Goal: Information Seeking & Learning: Learn about a topic

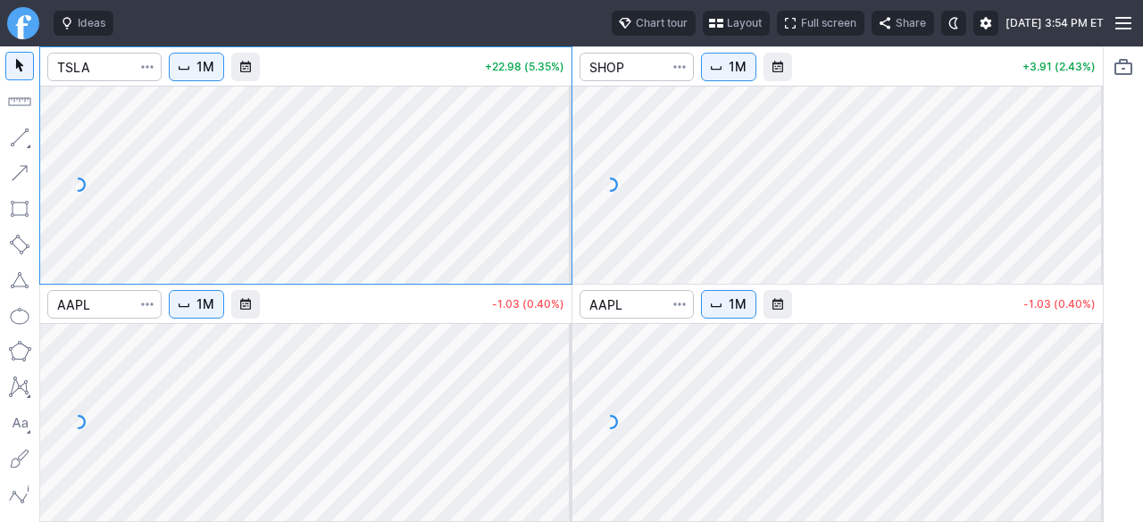
click at [711, 22] on span "button" at bounding box center [716, 23] width 11 height 14
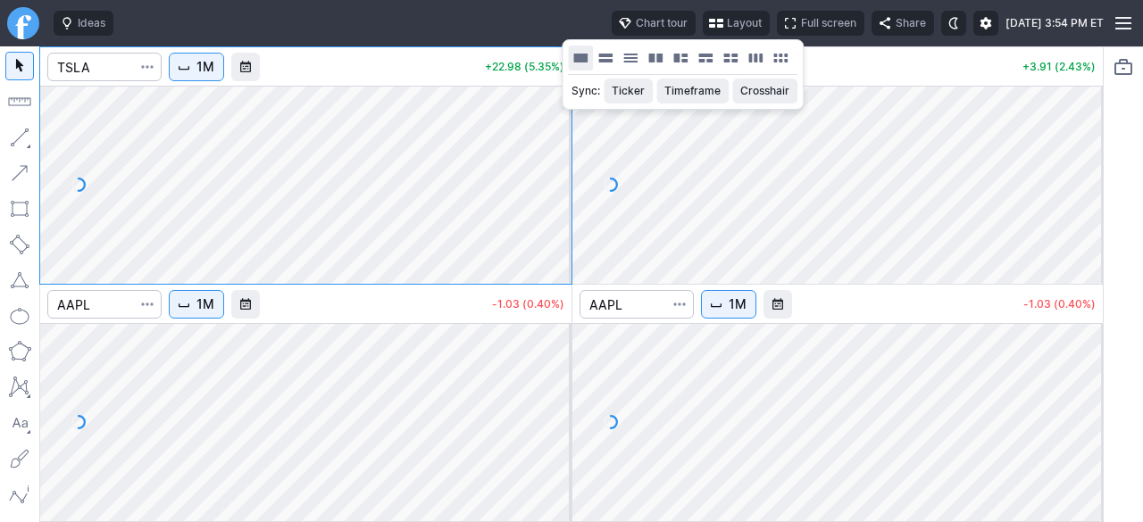
click at [573, 60] on button "Layout" at bounding box center [580, 58] width 25 height 25
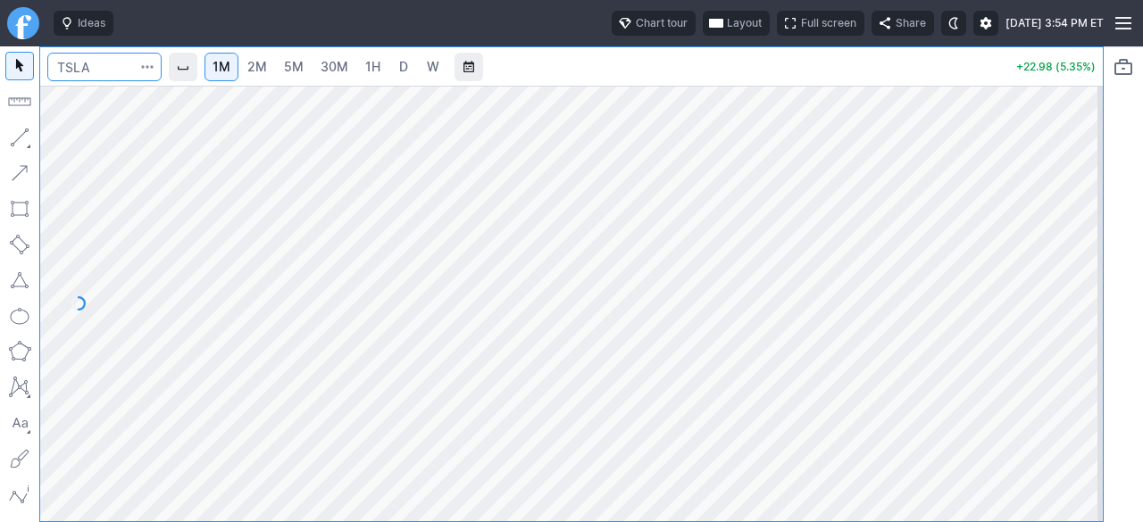
click at [113, 54] on input "Search" at bounding box center [104, 67] width 114 height 29
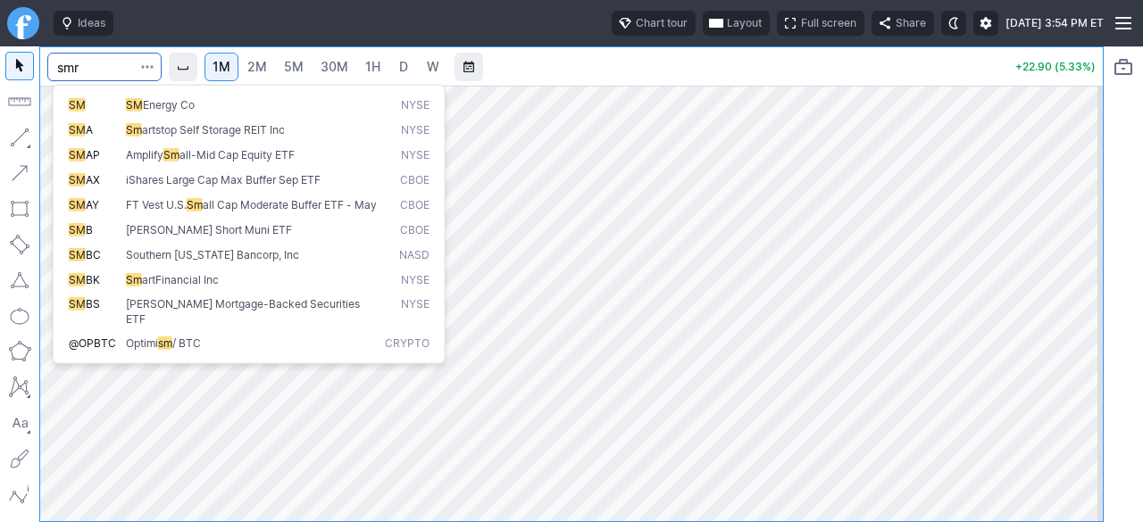
type input "smr"
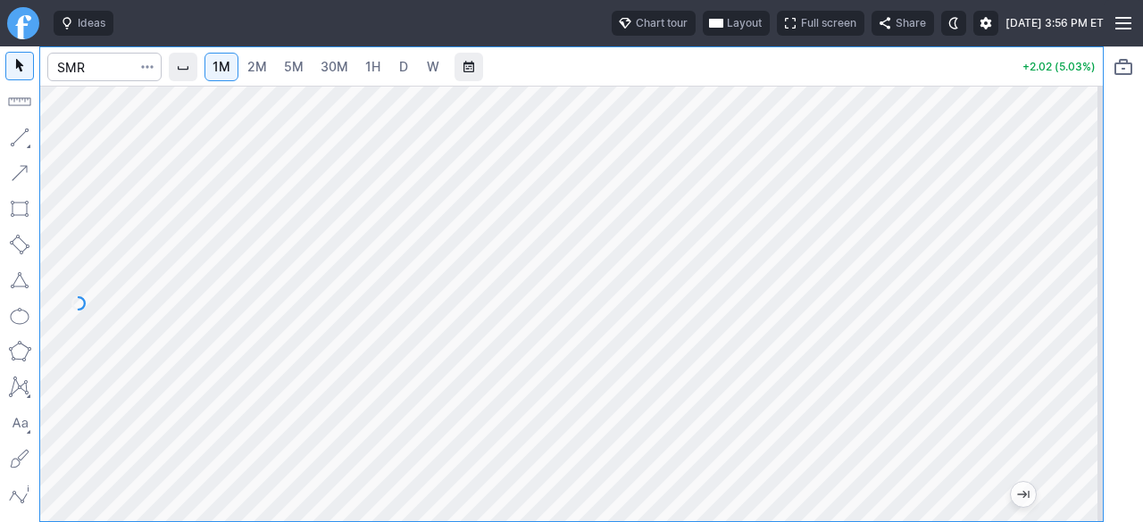
drag, startPoint x: 290, startPoint y: 66, endPoint x: 323, endPoint y: 83, distance: 37.1
click at [290, 66] on span "5M" at bounding box center [294, 66] width 20 height 15
drag, startPoint x: 1091, startPoint y: 256, endPoint x: 1091, endPoint y: 270, distance: 13.4
click at [1091, 271] on div at bounding box center [1085, 299] width 38 height 391
drag, startPoint x: 1090, startPoint y: 309, endPoint x: 1091, endPoint y: 226, distance: 83.1
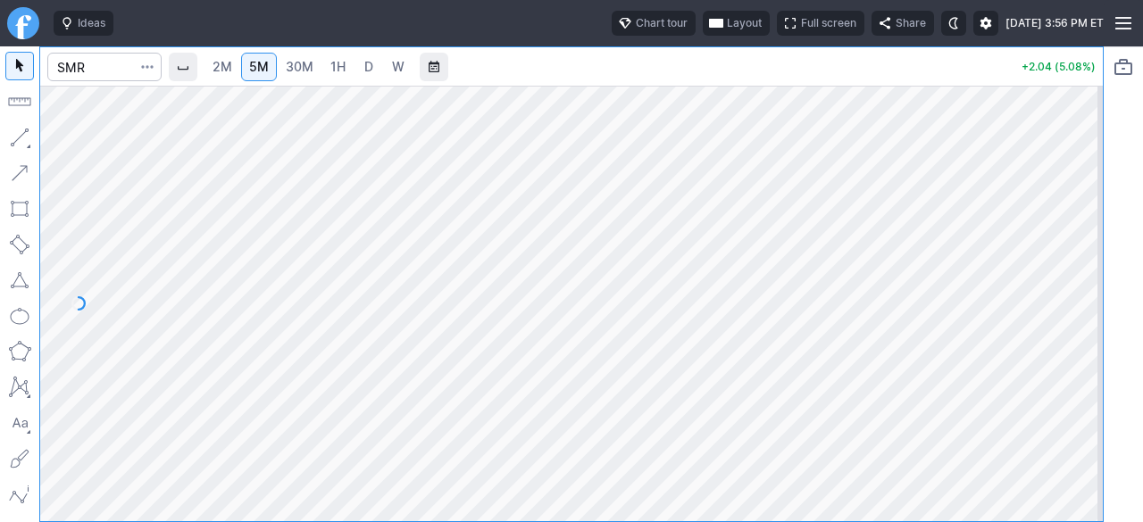
click at [1091, 226] on div at bounding box center [1085, 299] width 38 height 391
click at [232, 74] on span "2M" at bounding box center [223, 67] width 20 height 18
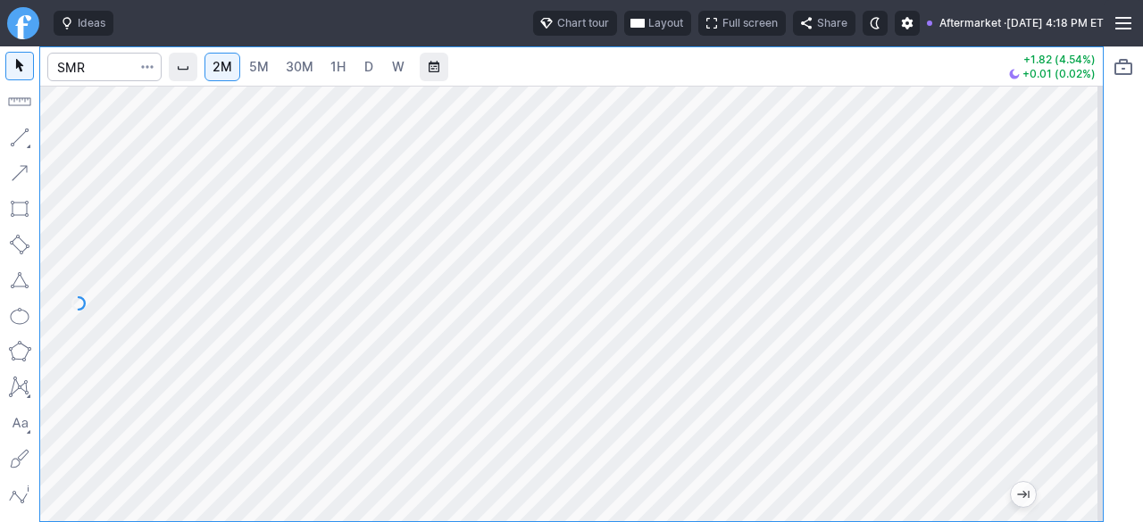
click at [1080, 276] on div at bounding box center [1085, 299] width 38 height 391
drag, startPoint x: 1083, startPoint y: 347, endPoint x: 1082, endPoint y: 274, distance: 72.4
click at [1082, 274] on div at bounding box center [1085, 299] width 38 height 391
drag, startPoint x: 1079, startPoint y: 252, endPoint x: 1072, endPoint y: 312, distance: 60.3
click at [1073, 312] on div at bounding box center [1085, 299] width 38 height 391
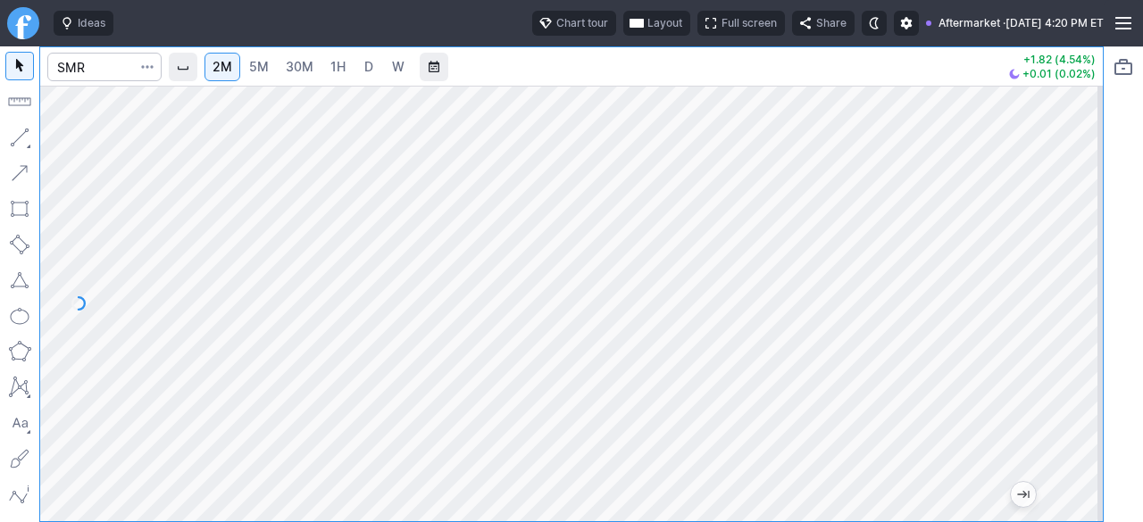
click at [269, 71] on span "5M" at bounding box center [259, 66] width 20 height 15
drag, startPoint x: 1077, startPoint y: 355, endPoint x: 1088, endPoint y: 158, distance: 196.8
click at [1088, 158] on div at bounding box center [1085, 299] width 38 height 391
drag, startPoint x: 1067, startPoint y: 290, endPoint x: 1068, endPoint y: 358, distance: 67.9
click at [1068, 362] on div at bounding box center [1085, 299] width 38 height 391
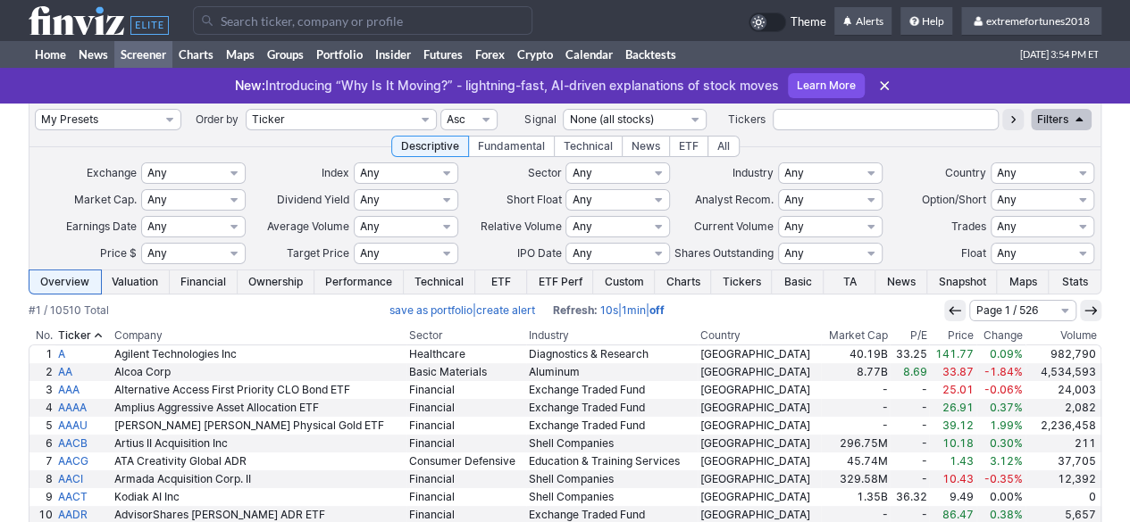
click at [420, 23] on input "Search" at bounding box center [362, 20] width 339 height 29
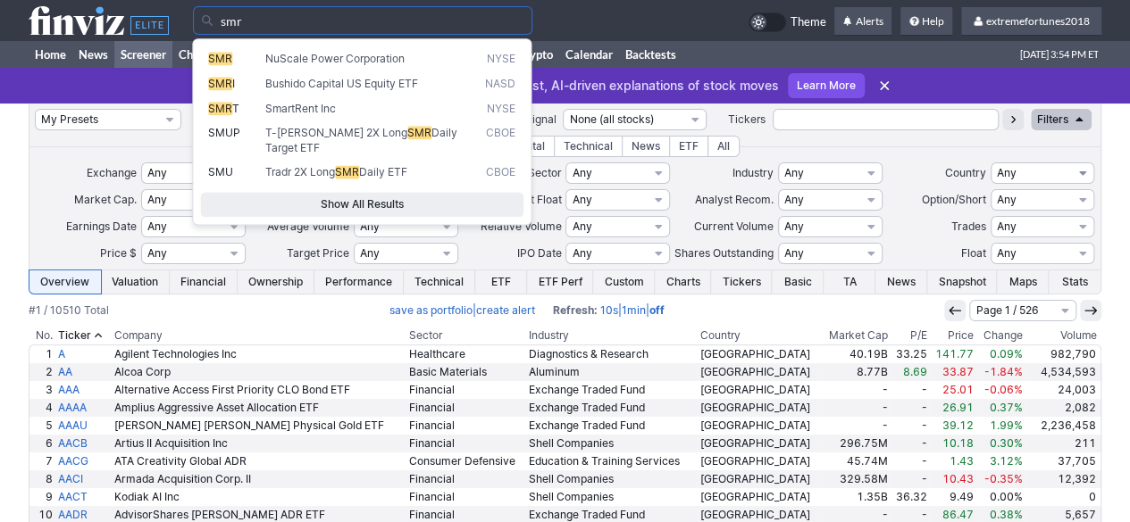
type input "smr"
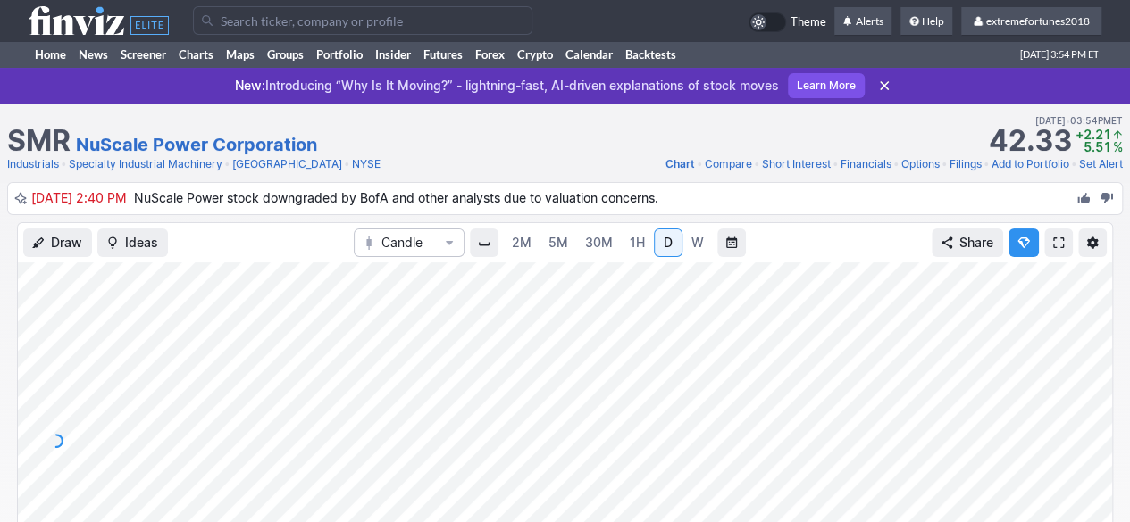
drag, startPoint x: 1090, startPoint y: 379, endPoint x: 1075, endPoint y: 392, distance: 19.6
click at [1088, 390] on div at bounding box center [1093, 436] width 38 height 313
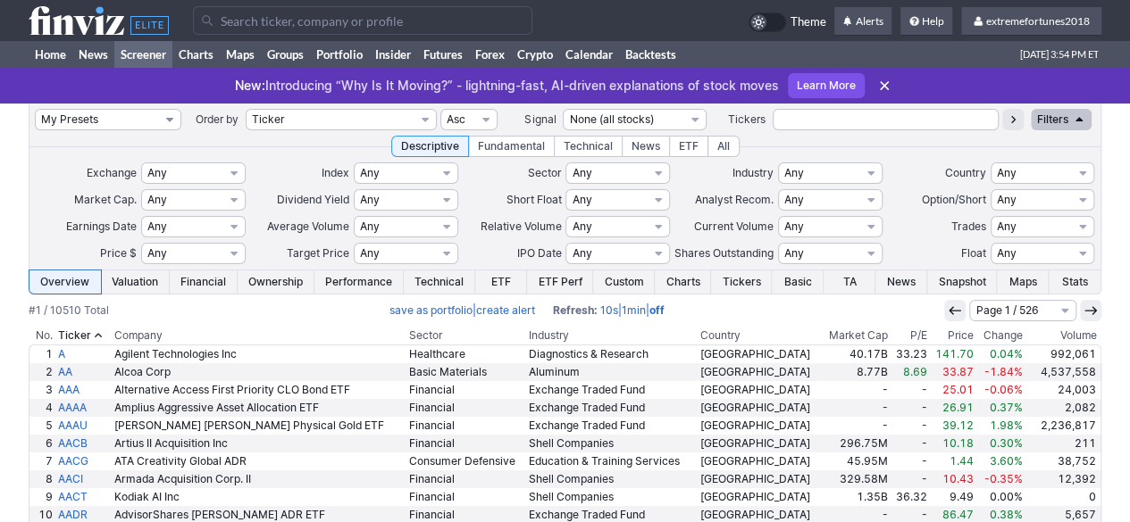
click at [131, 115] on select "My Presets -Save Screen -Edit Screens s: $50-100 ATR>1.5 s: $20-50 ATR>1.5 s: $…" at bounding box center [108, 119] width 146 height 21
click at [35, 109] on select "My Presets -Save Screen -Edit Screens s: $50-100 ATR>1.5 s: $20-50 ATR>1.5 s: $…" at bounding box center [108, 119] width 146 height 21
select select "My Presets"
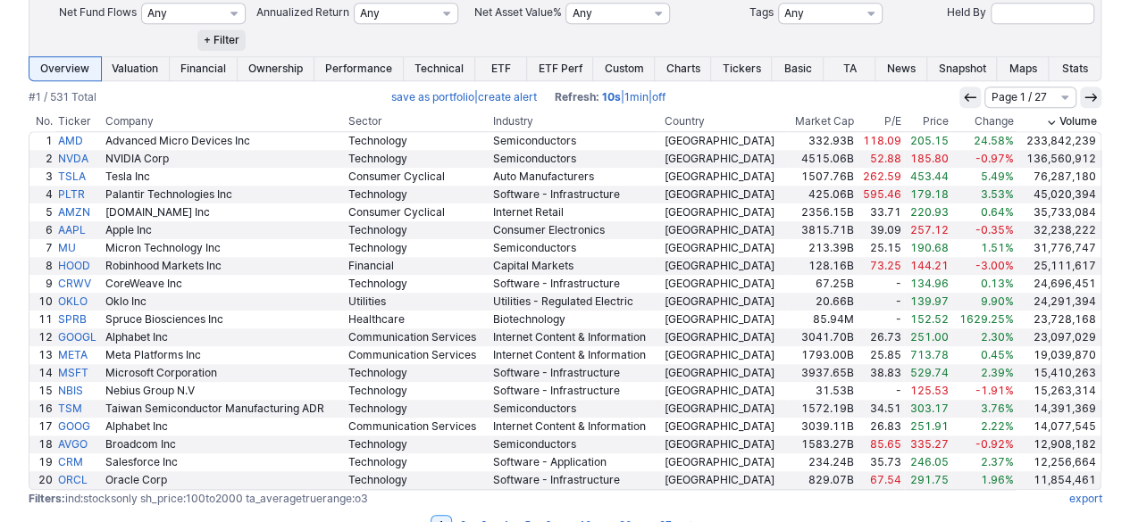
scroll to position [715, 0]
